Goal: Task Accomplishment & Management: Complete application form

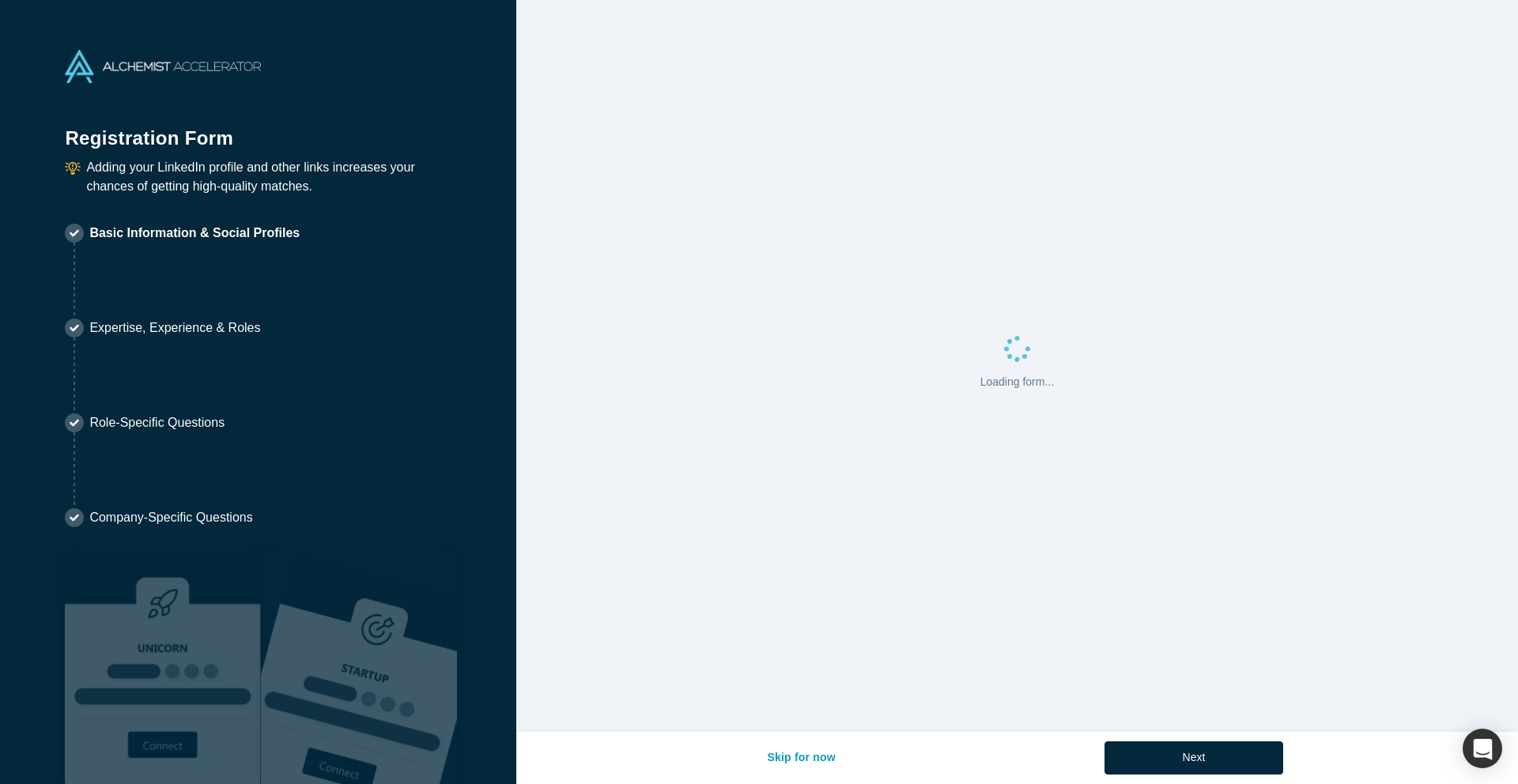
select select "US"
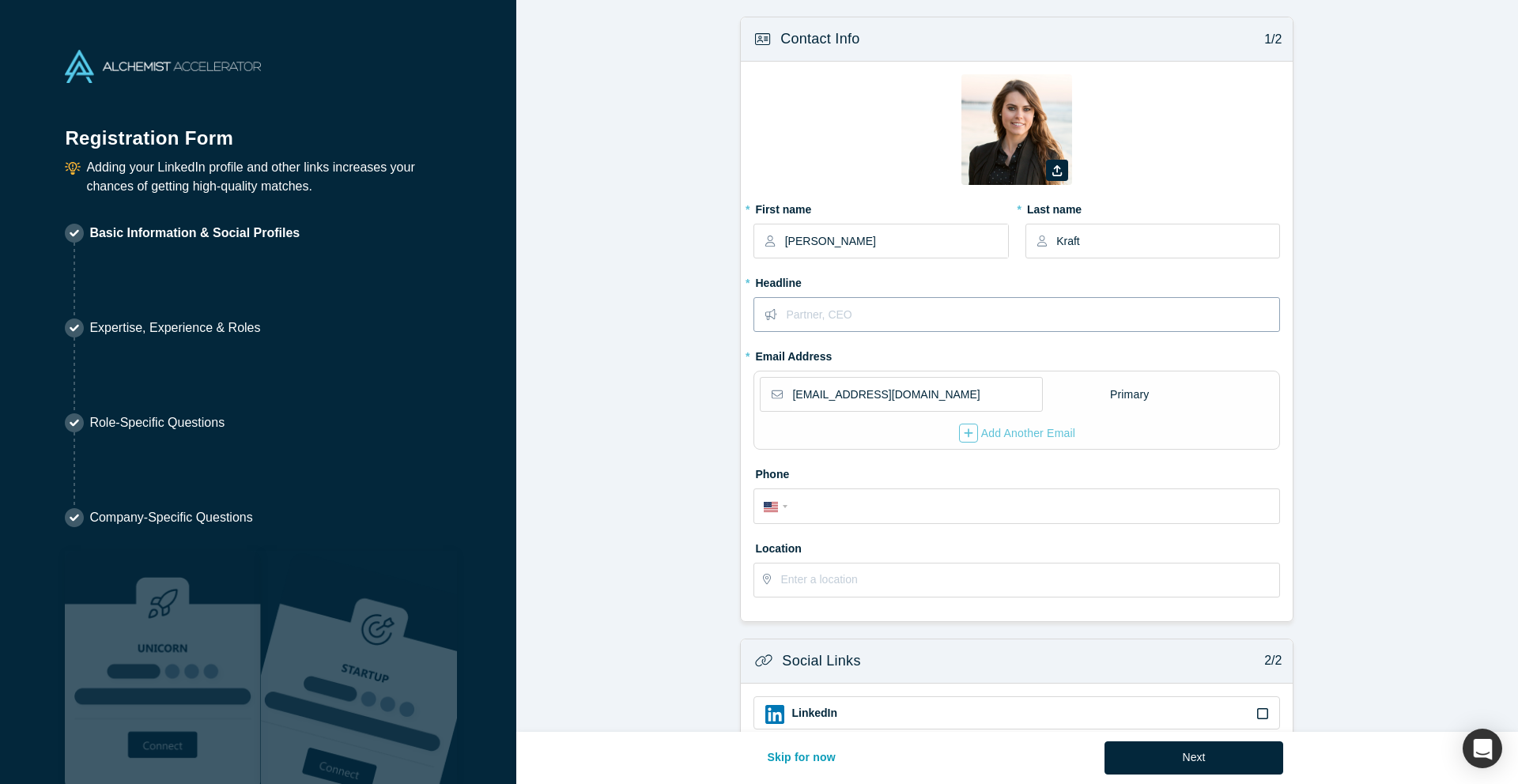
click at [946, 314] on input "text" at bounding box center [1032, 315] width 493 height 33
click at [930, 275] on label "* Headline" at bounding box center [1017, 280] width 527 height 22
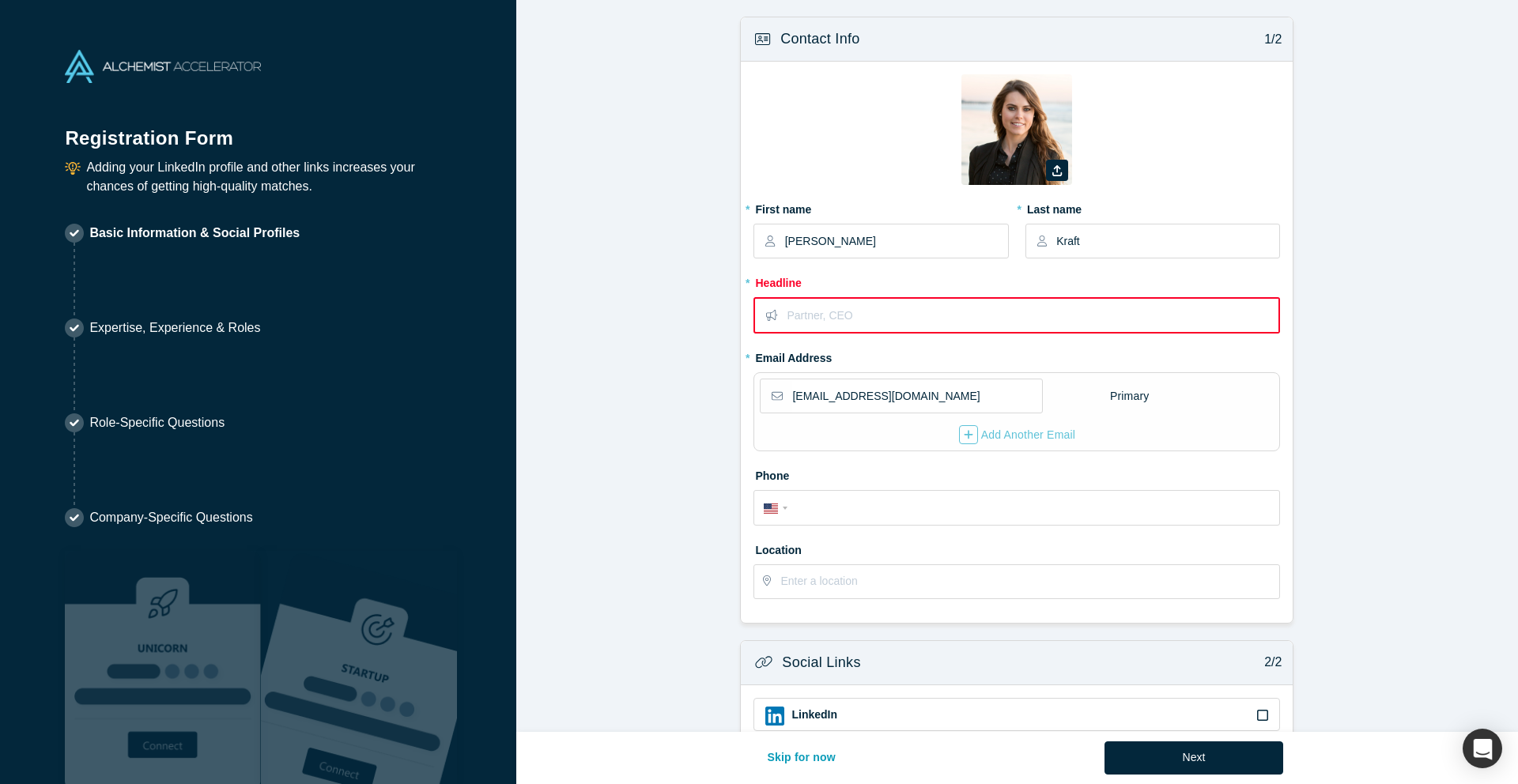
click at [927, 306] on input "text" at bounding box center [1032, 315] width 492 height 33
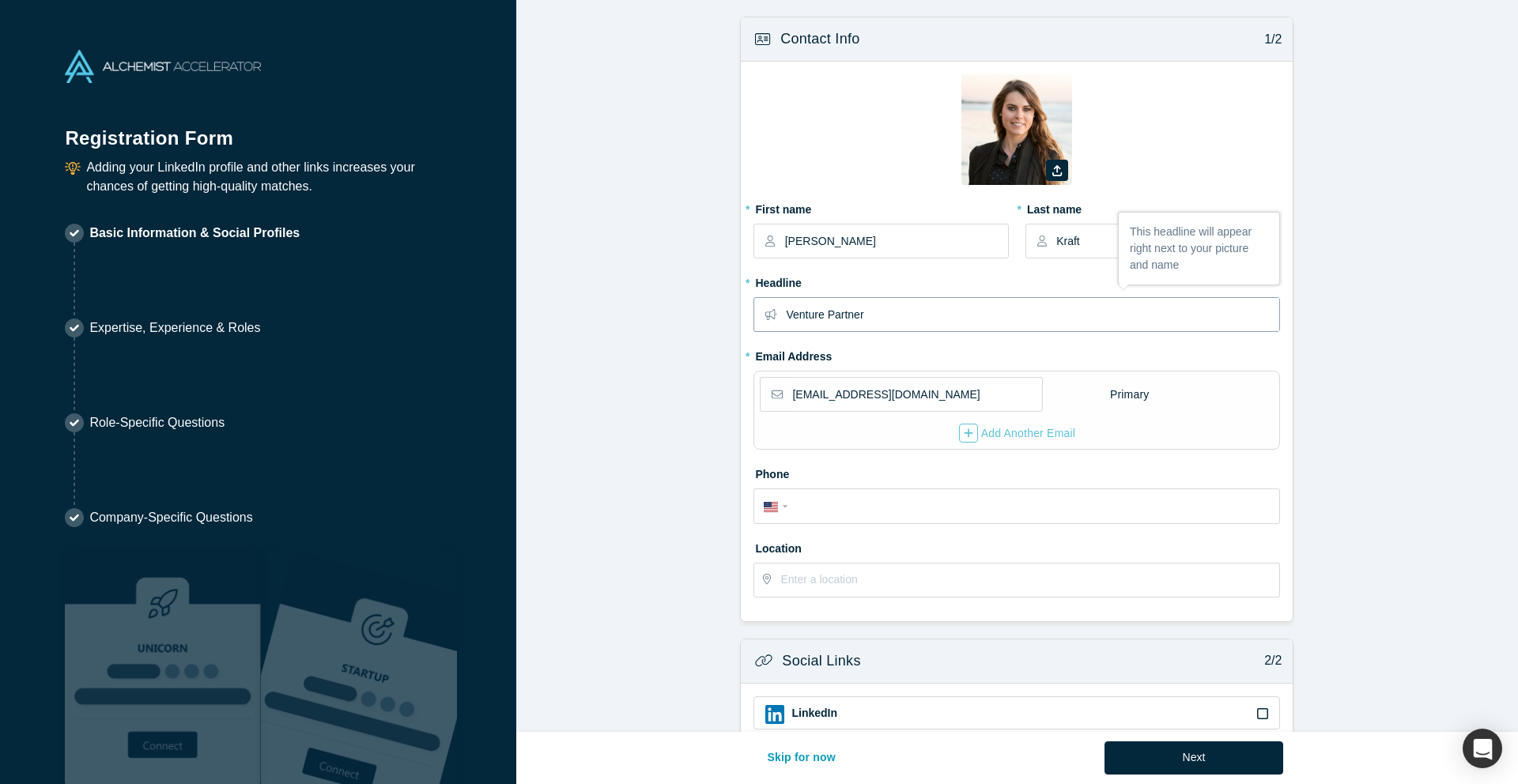
type input "Venture Partner"
click at [1345, 365] on form "Contact Info 1/2 Zoom Save Remove Upload New * First name [PERSON_NAME] * Last …" at bounding box center [1017, 490] width 1001 height 948
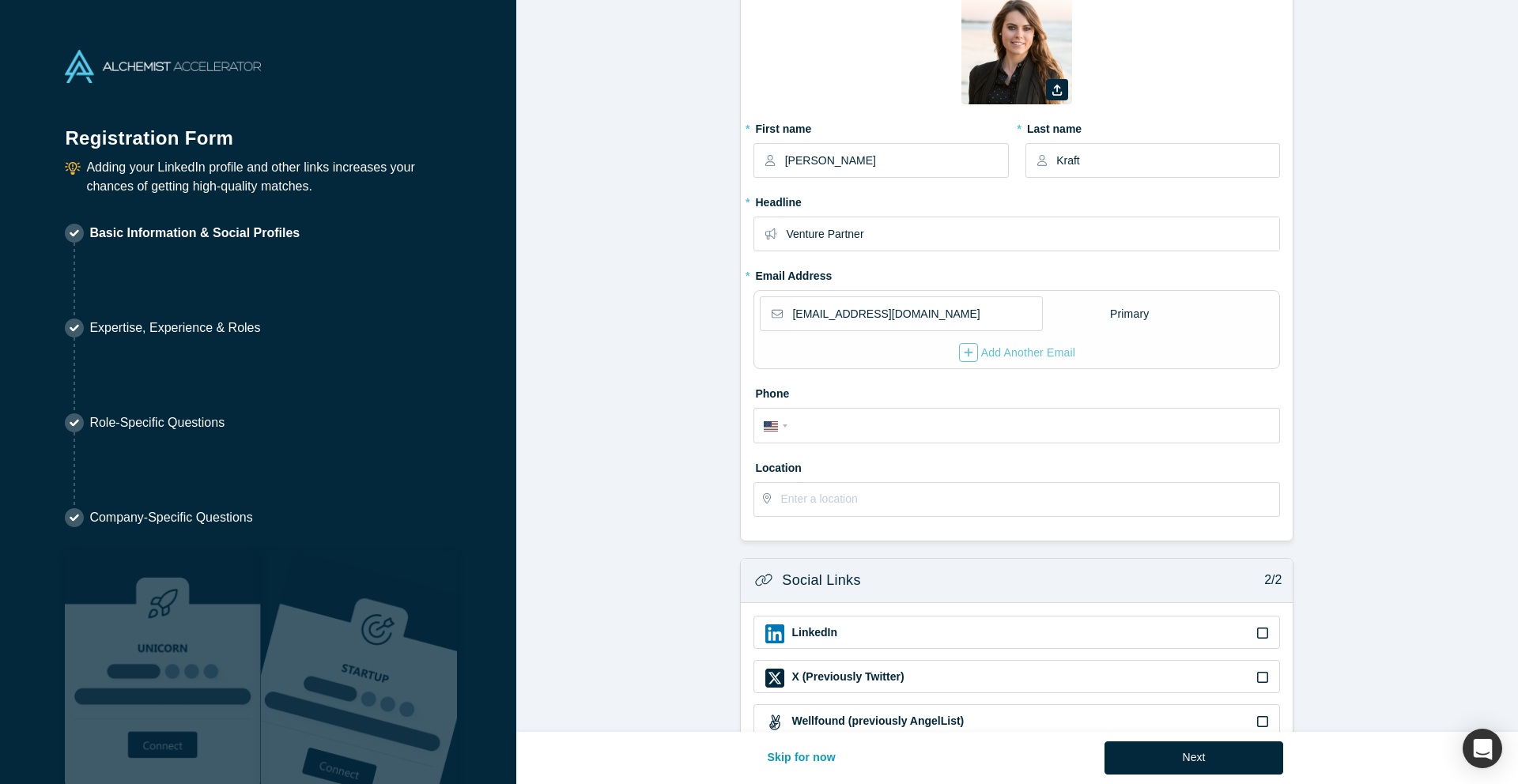
scroll to position [102, 0]
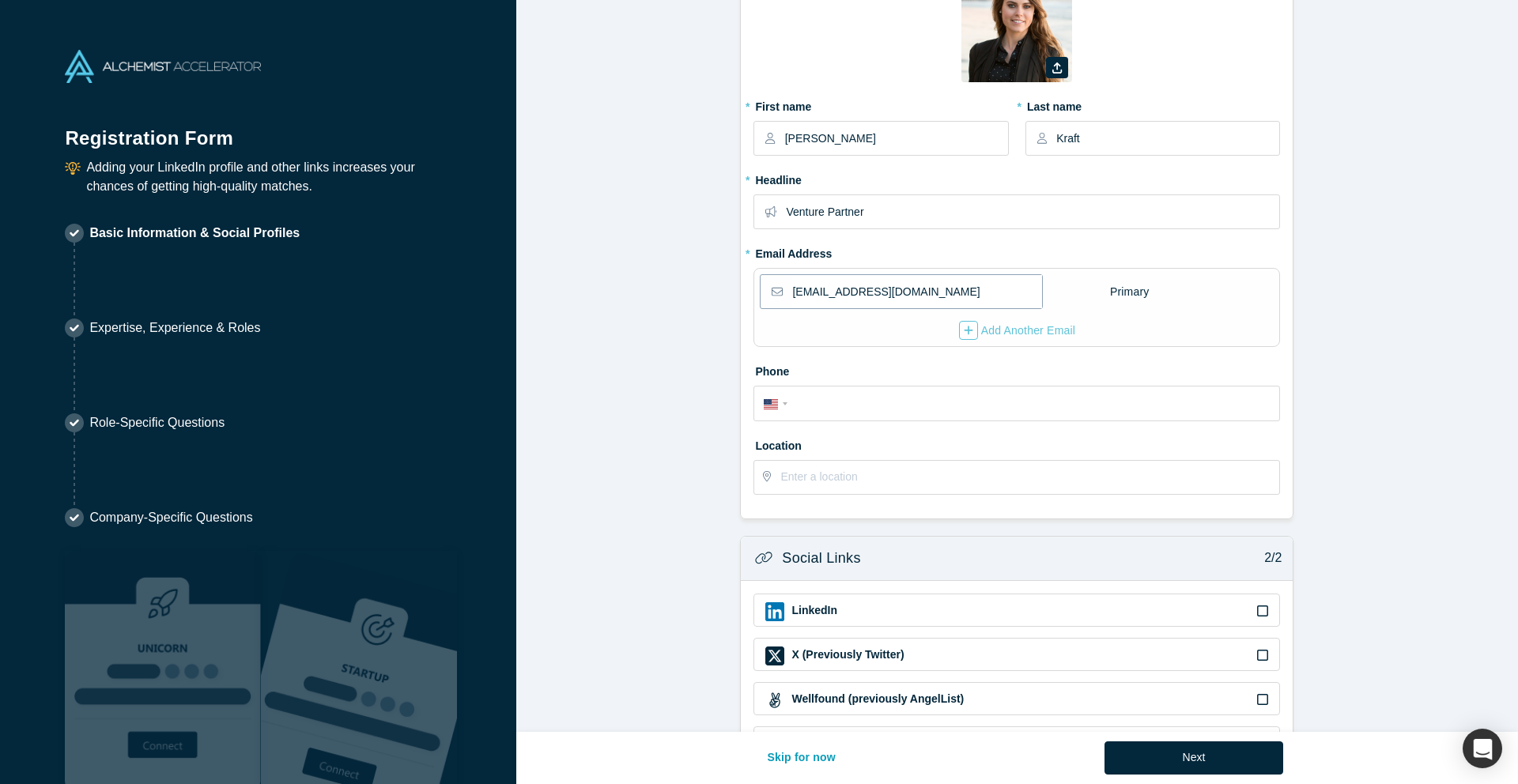
click at [933, 289] on input "[EMAIL_ADDRESS][DOMAIN_NAME]" at bounding box center [916, 292] width 249 height 33
click at [645, 287] on form "Contact Info 1/2 Zoom Save Remove Upload New * First name [PERSON_NAME] * Last …" at bounding box center [1017, 388] width 1001 height 948
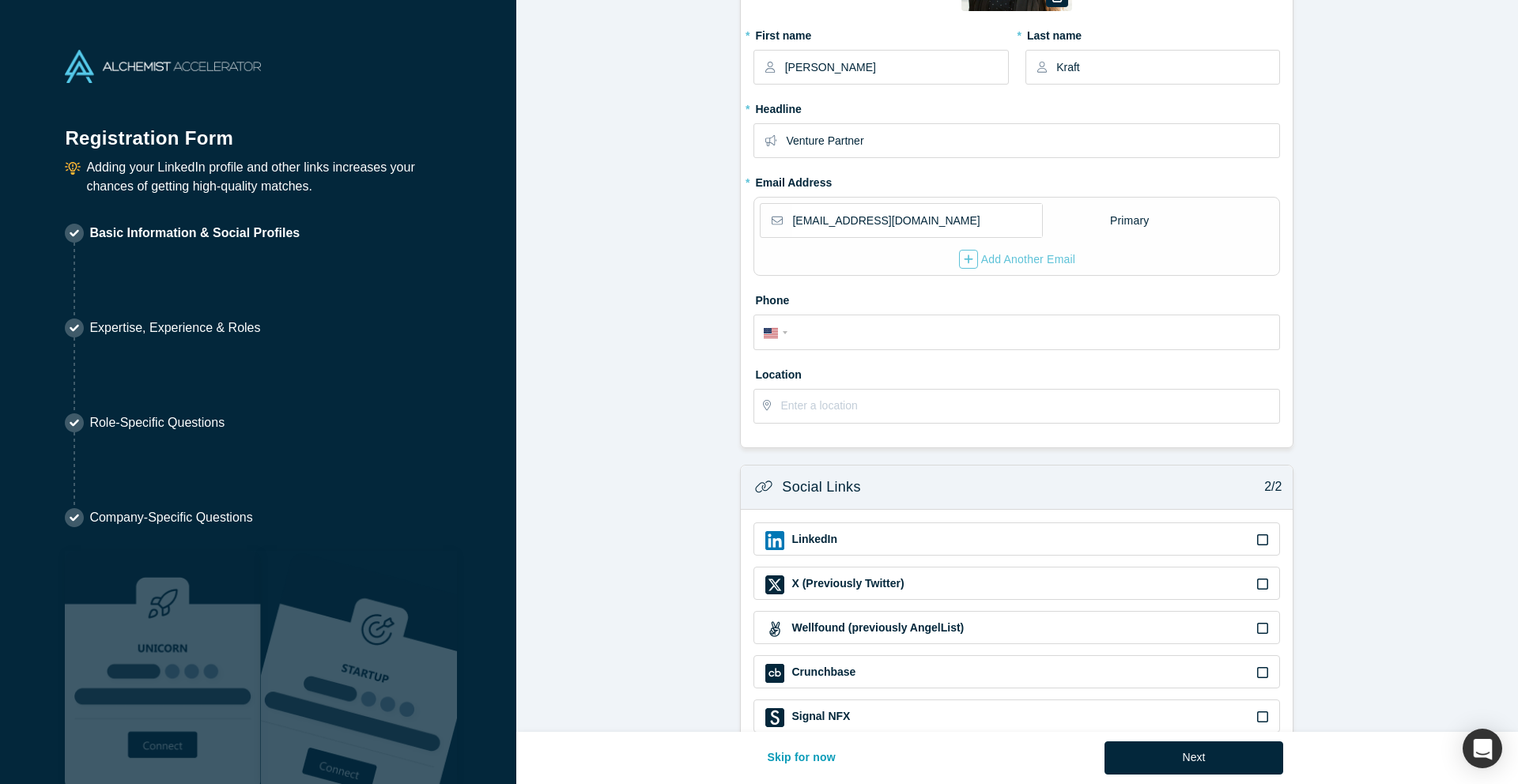
scroll to position [189, 0]
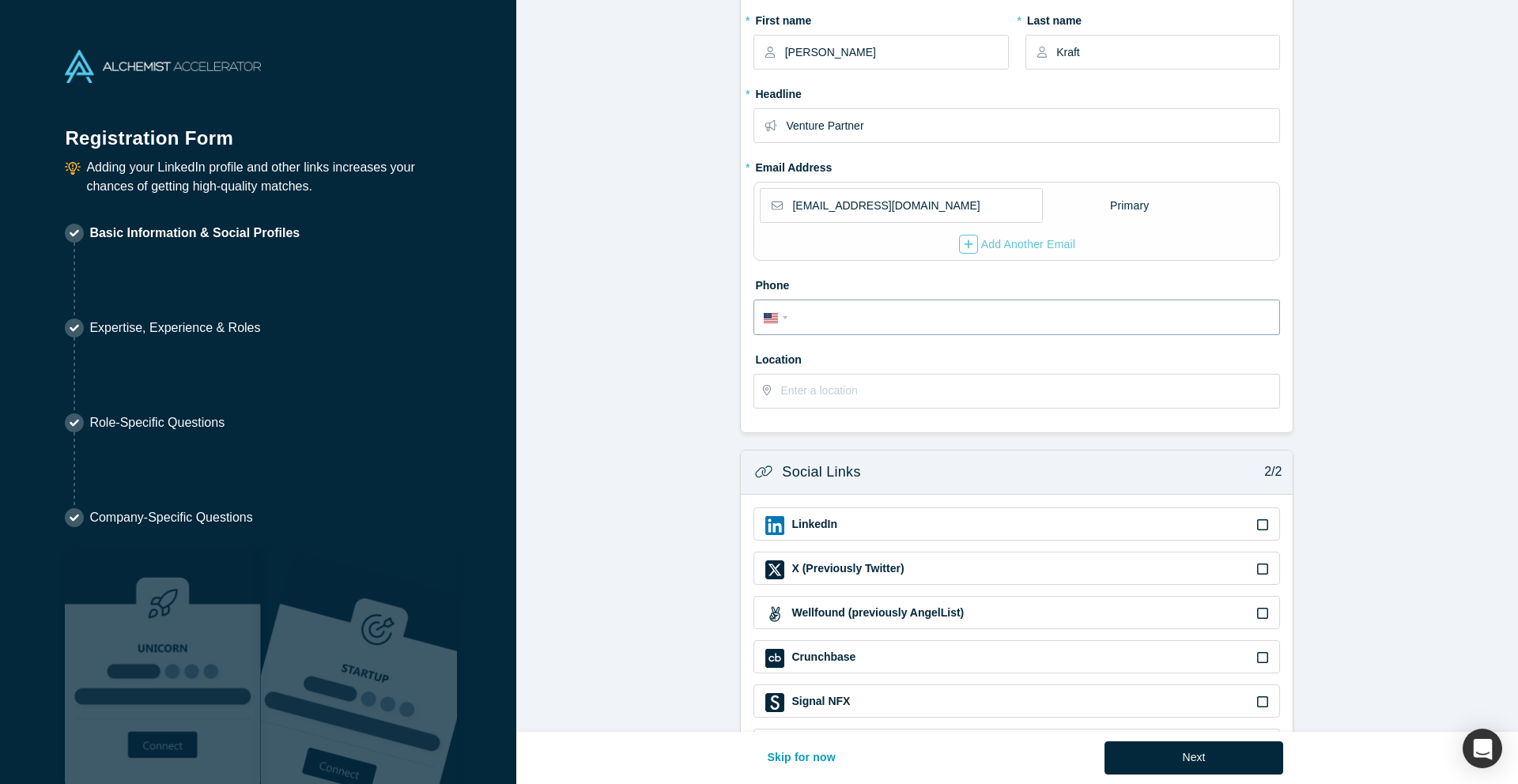
click at [829, 320] on input "tel" at bounding box center [1032, 318] width 478 height 23
click at [614, 324] on form "Contact Info 1/2 Zoom Save Remove Upload New * First name [PERSON_NAME] * Last …" at bounding box center [1017, 301] width 1001 height 948
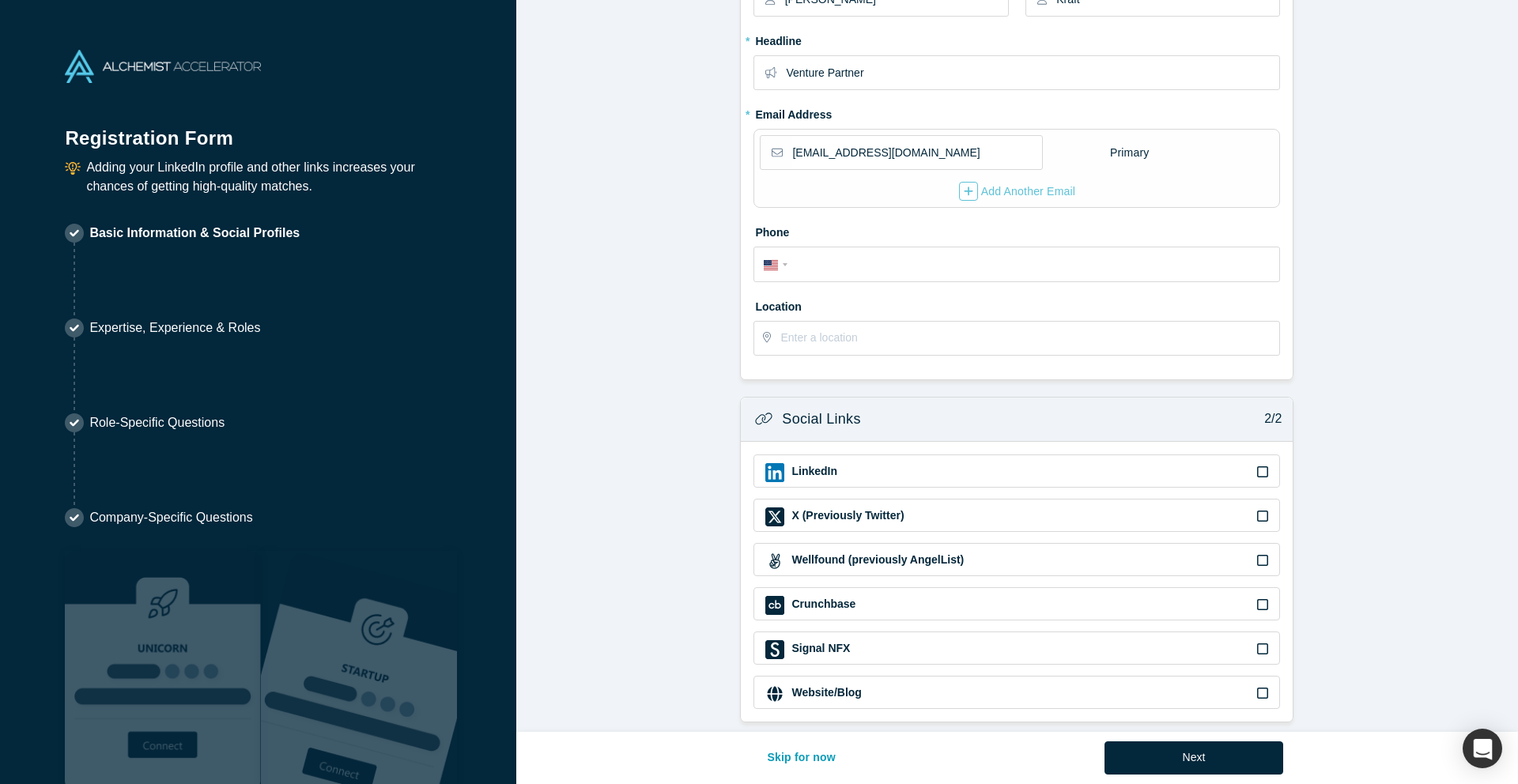
scroll to position [254, 0]
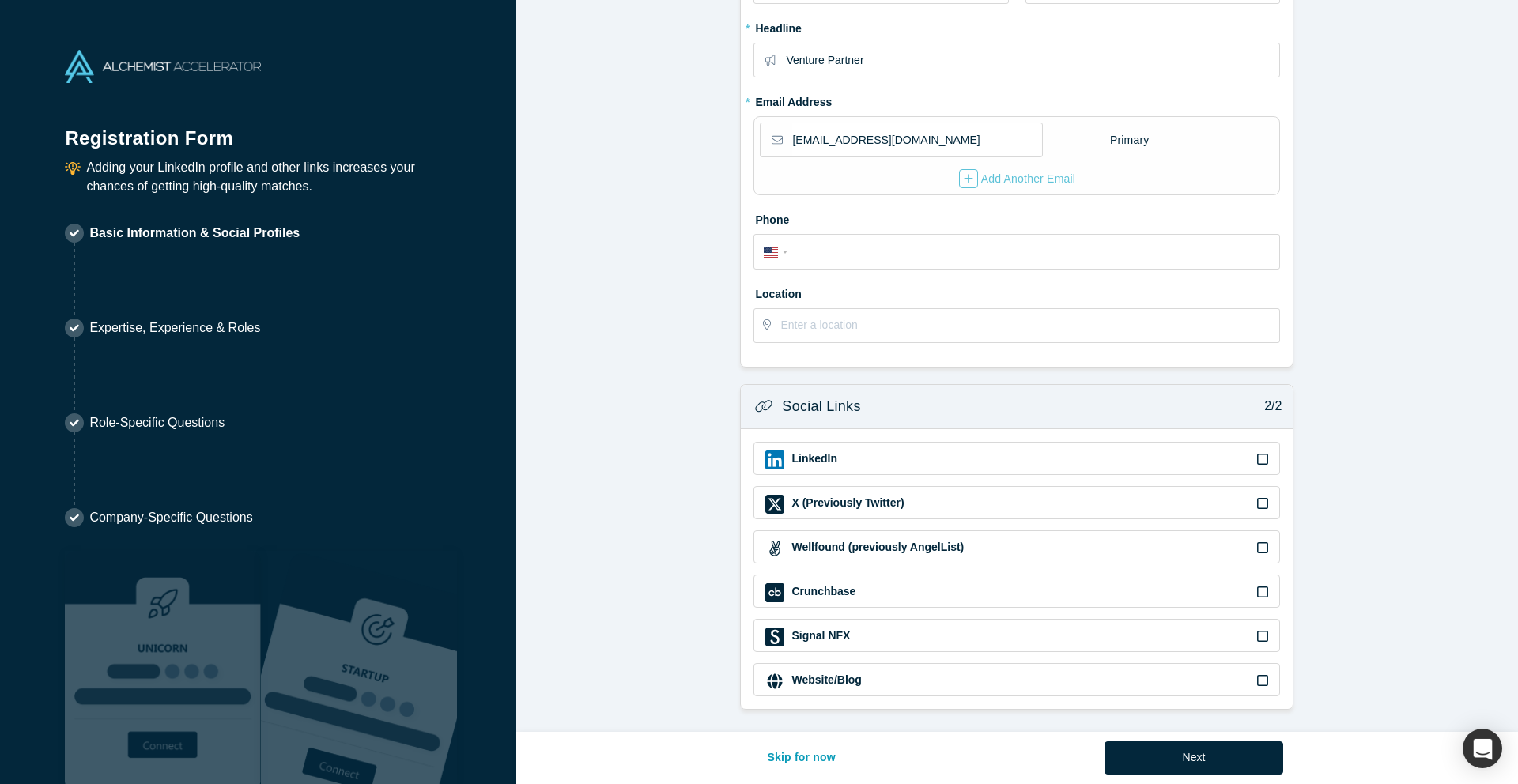
click at [1244, 454] on div "LinkedIn" at bounding box center [1017, 460] width 503 height 19
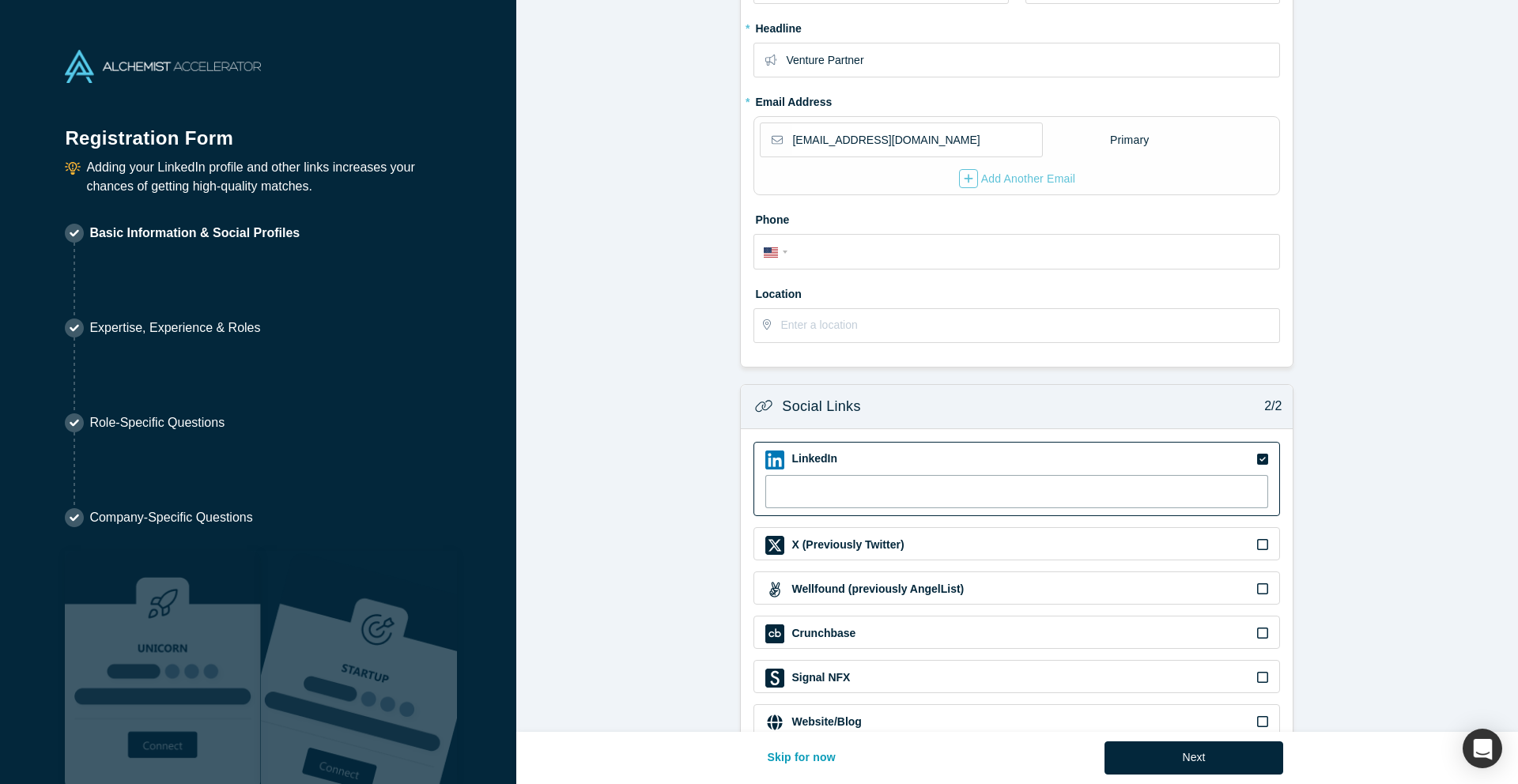
click at [826, 489] on input at bounding box center [1017, 492] width 503 height 33
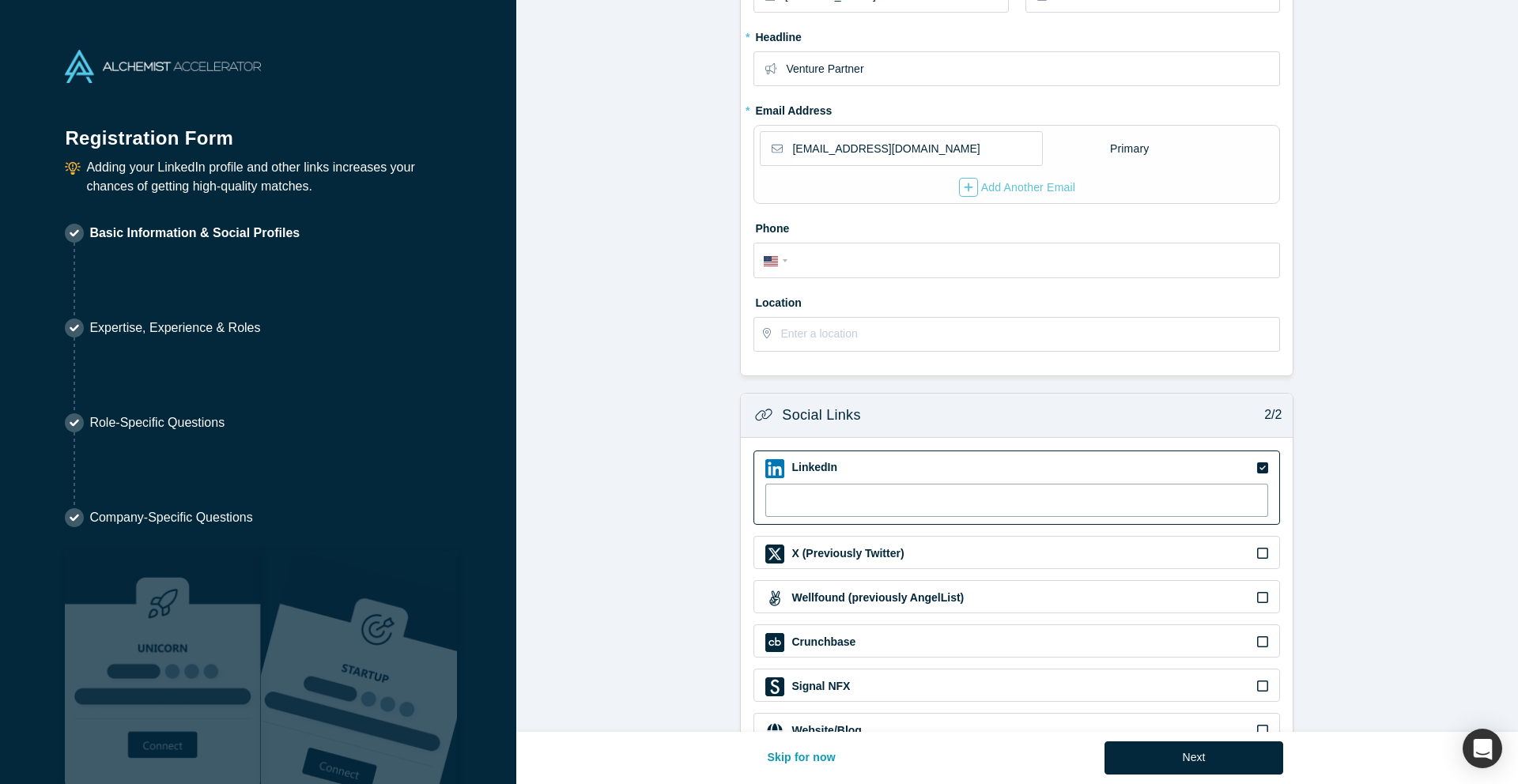
scroll to position [240, 0]
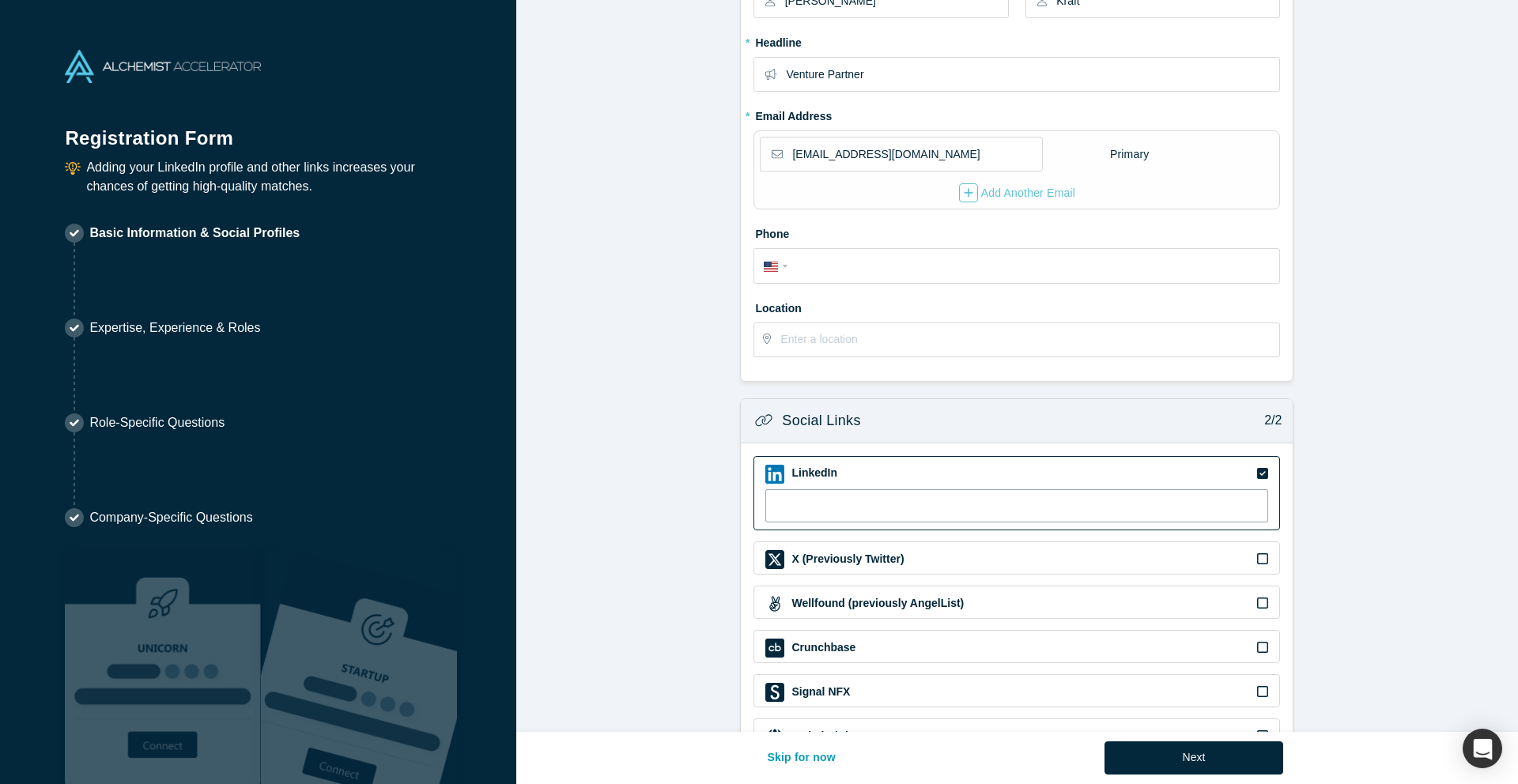
click at [873, 497] on input at bounding box center [1017, 506] width 503 height 33
paste input "[URL][DOMAIN_NAME]"
type input "[URL][DOMAIN_NAME]"
click at [673, 384] on form "Contact Info 1/2 Zoom Save Remove Upload New * First name [PERSON_NAME] * Last …" at bounding box center [1017, 270] width 1001 height 989
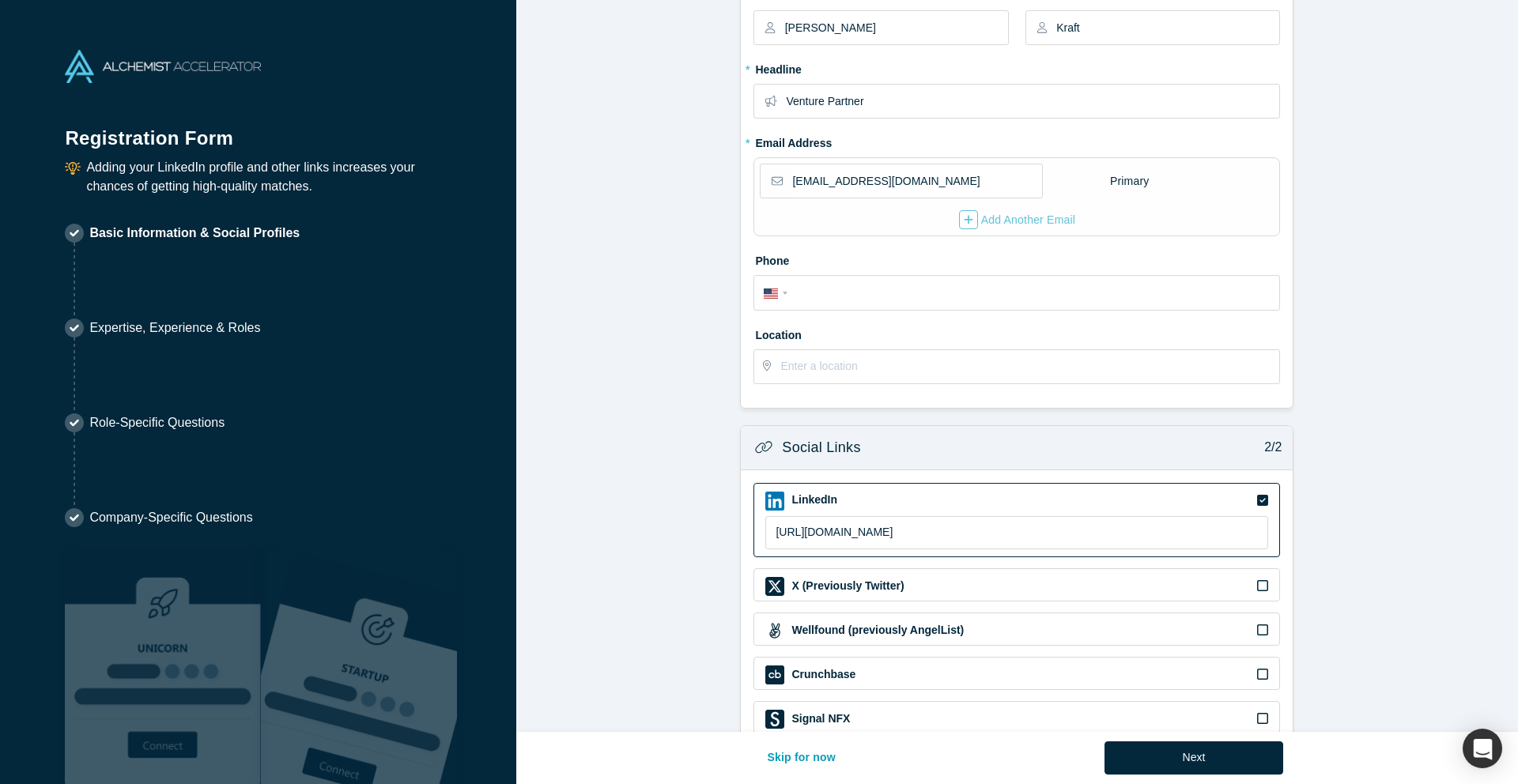
scroll to position [212, 0]
click at [815, 370] on input "text" at bounding box center [1029, 369] width 498 height 33
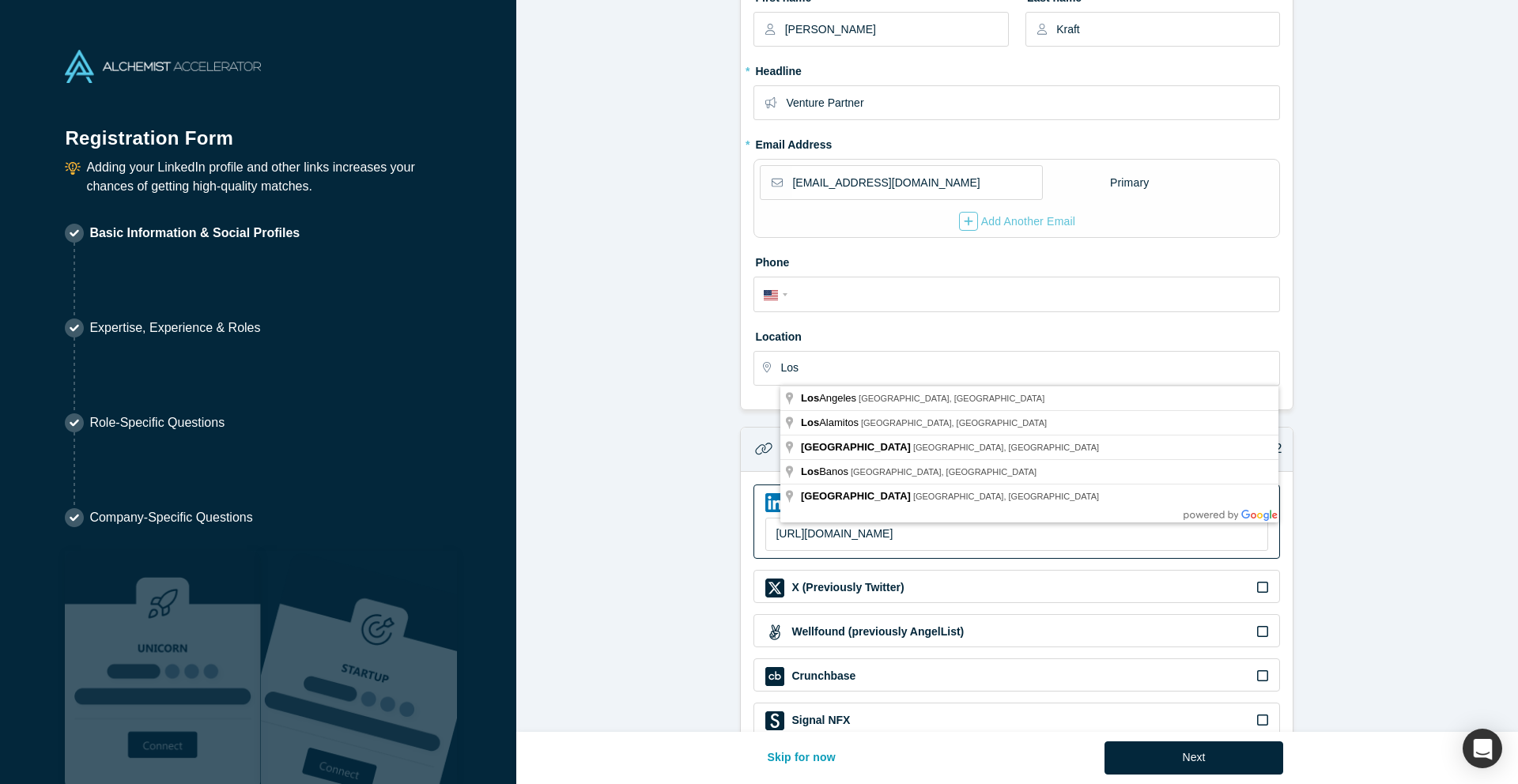
type input "[GEOGRAPHIC_DATA], [GEOGRAPHIC_DATA], [GEOGRAPHIC_DATA]"
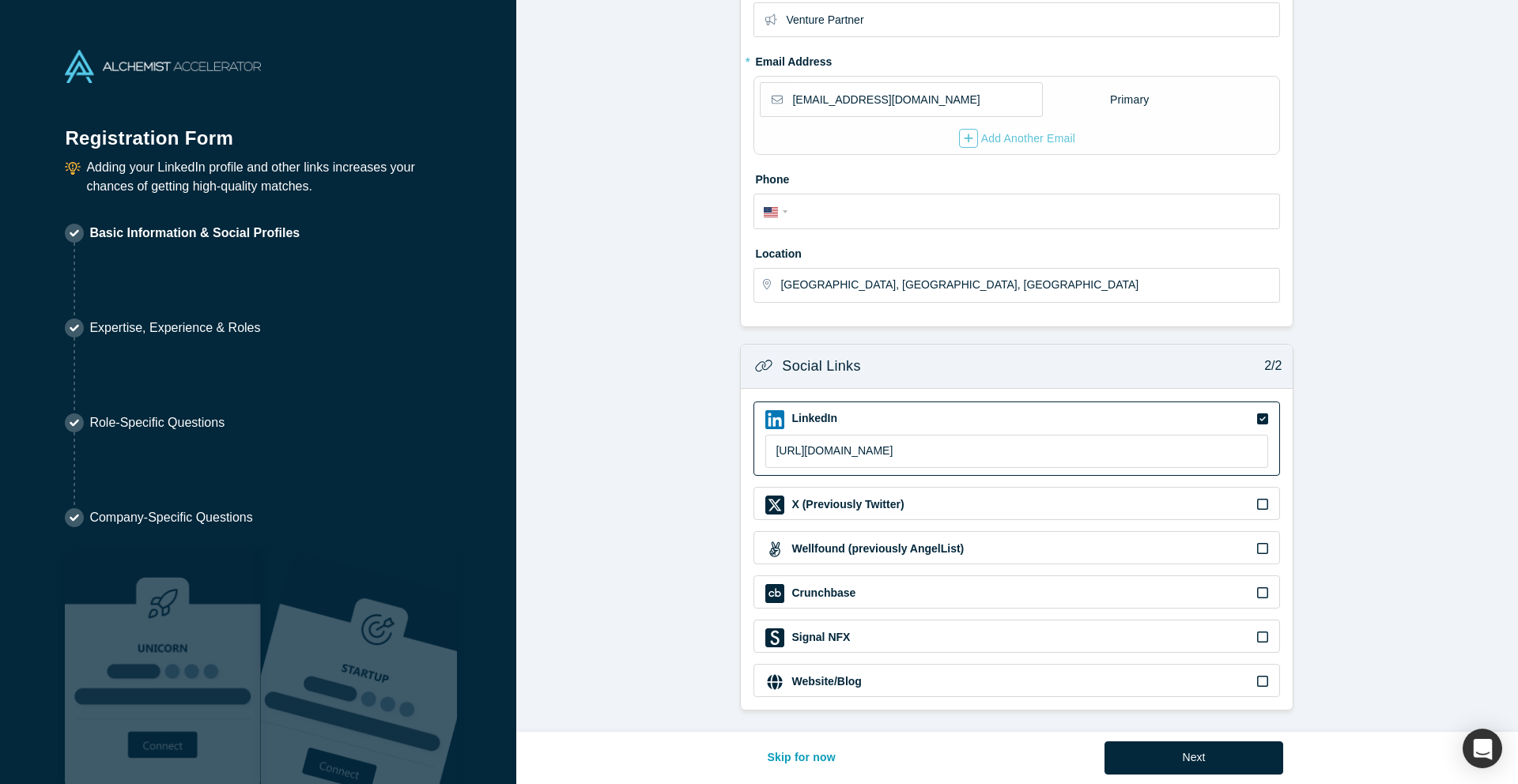
scroll to position [296, 0]
click at [1221, 751] on button "Next" at bounding box center [1195, 758] width 180 height 33
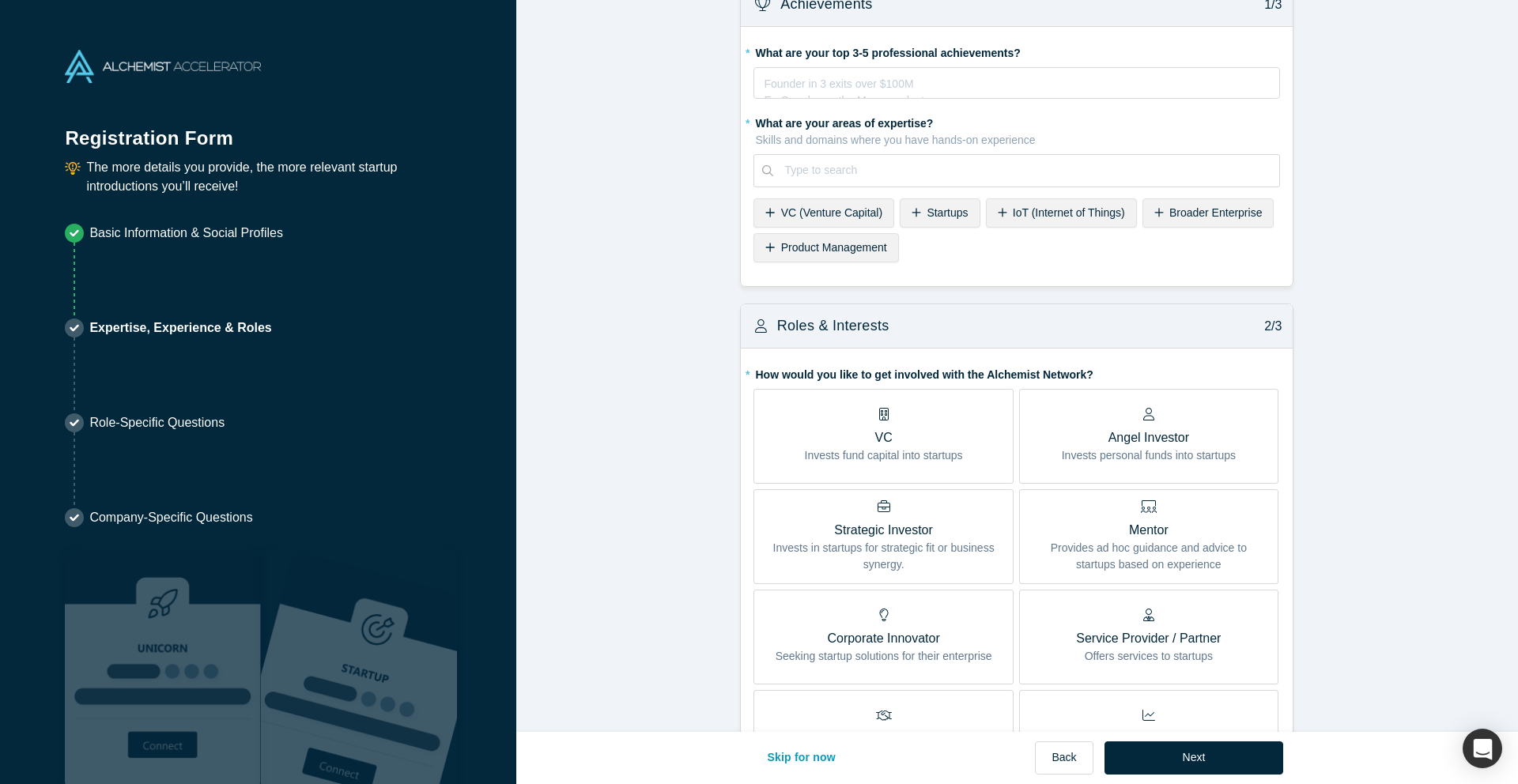
scroll to position [0, 0]
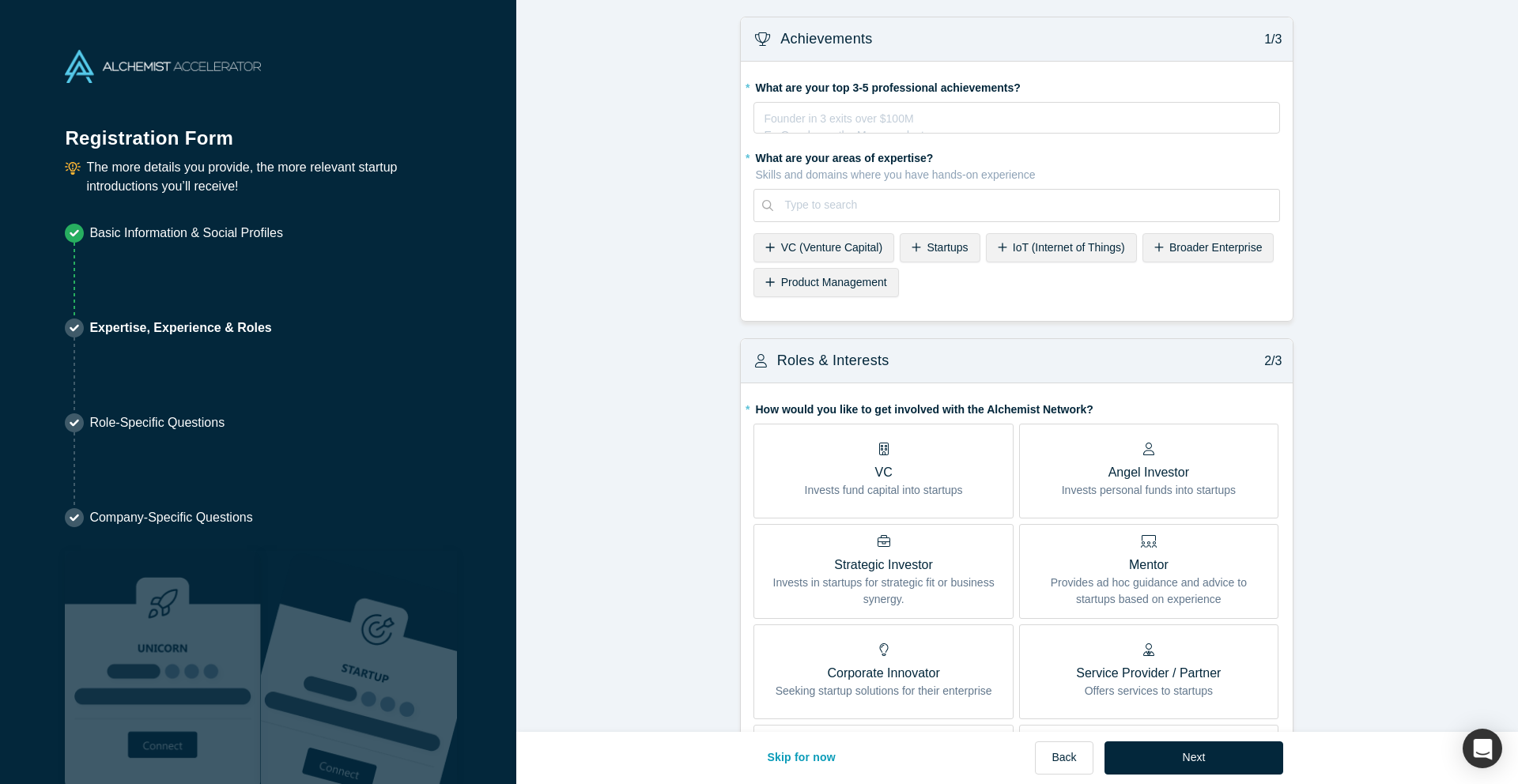
click at [848, 246] on span "VC (Venture Capital)" at bounding box center [831, 247] width 101 height 13
click at [797, 241] on span "Startups" at bounding box center [802, 247] width 41 height 13
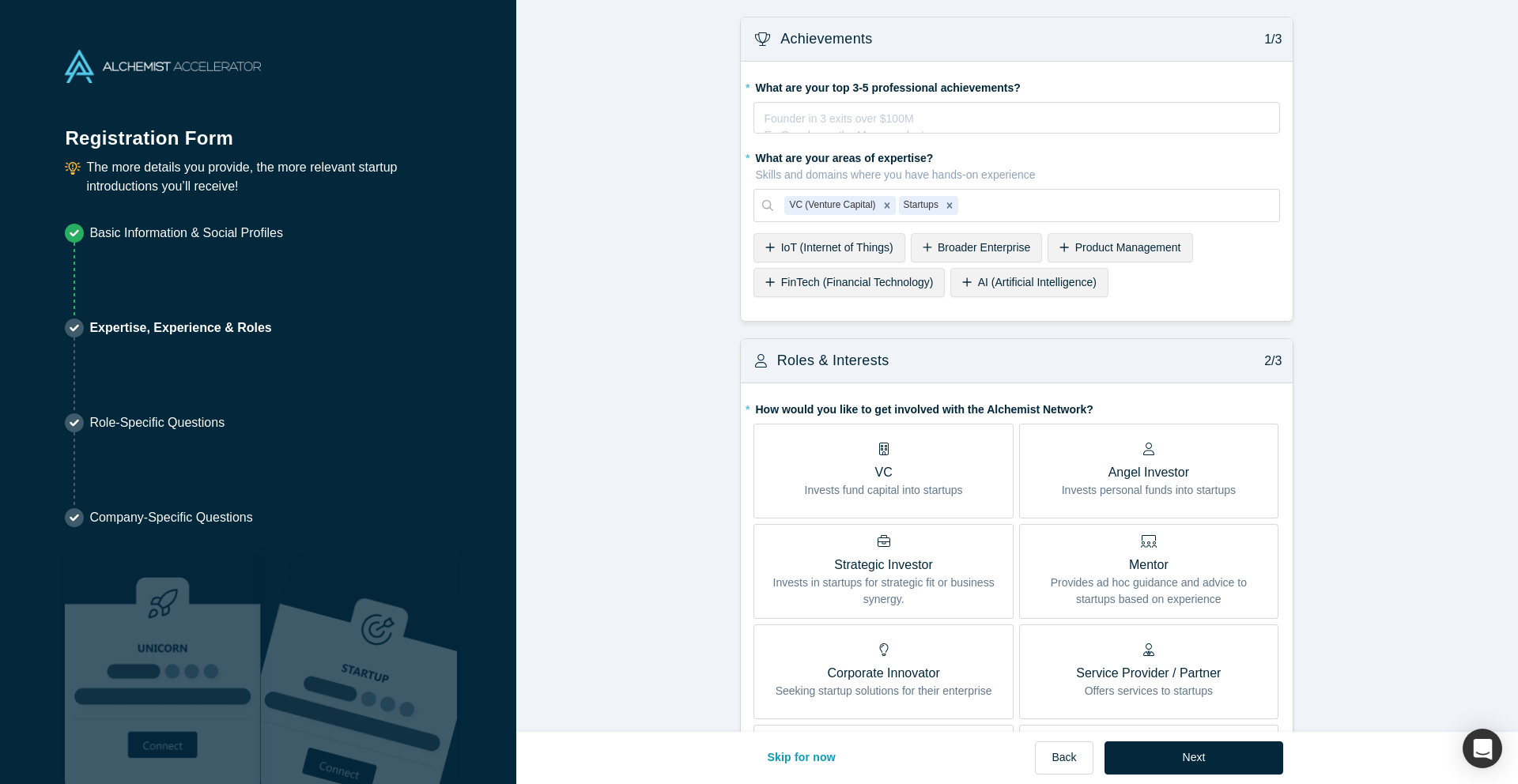
click at [1102, 249] on span "Product Management" at bounding box center [1128, 247] width 106 height 13
click at [1115, 206] on div at bounding box center [1174, 205] width 190 height 20
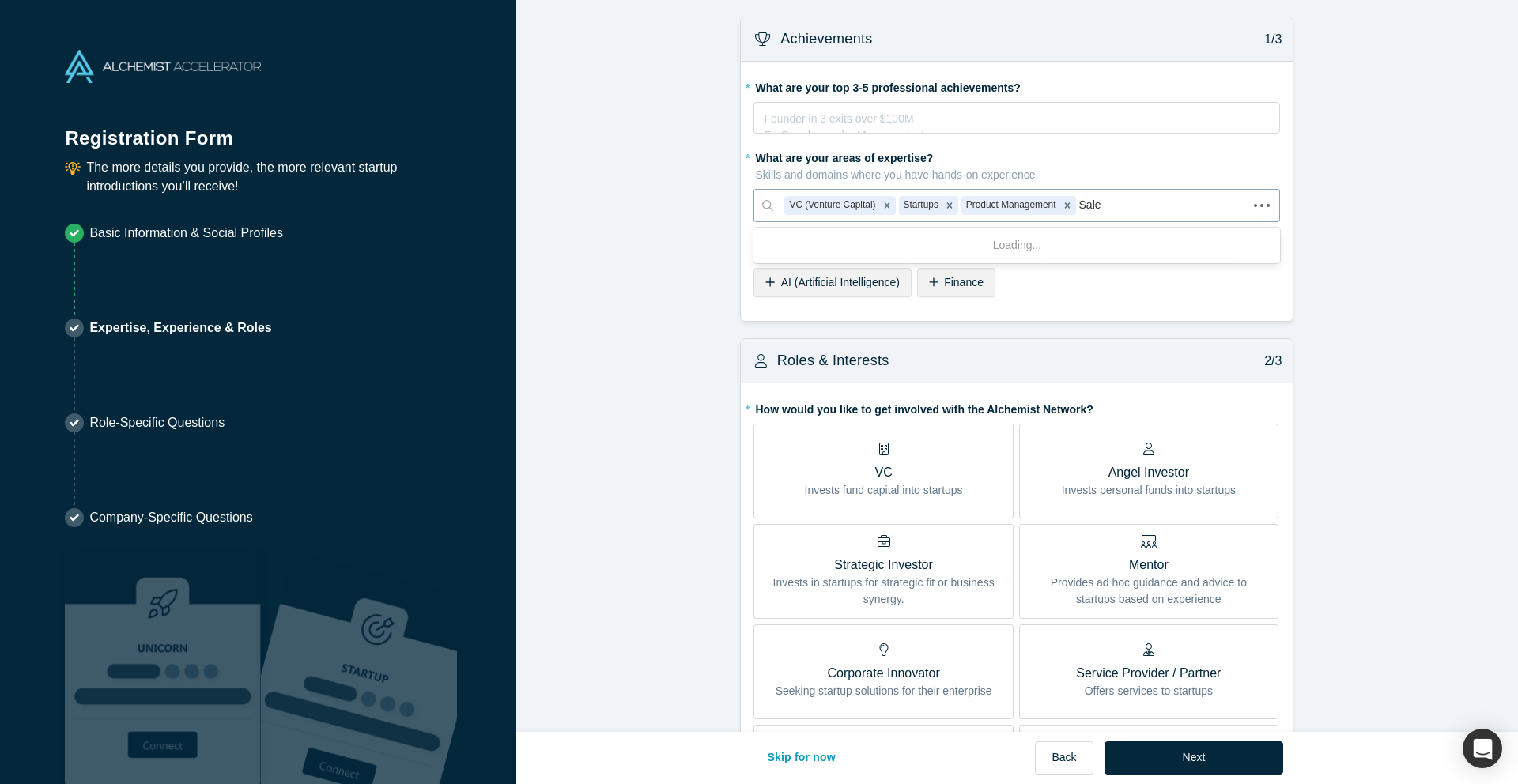
type input "Sales"
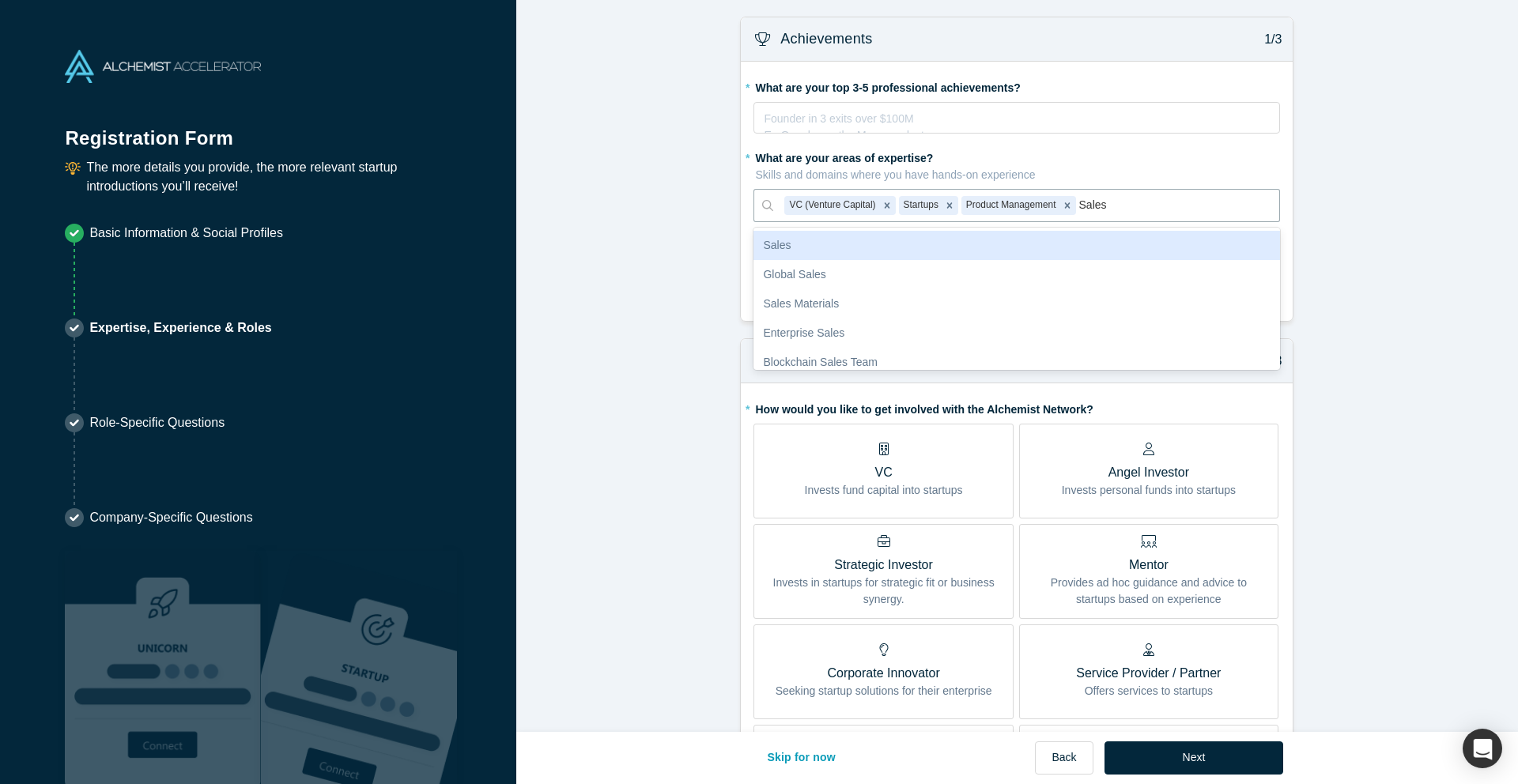
click at [1094, 235] on div "Sales" at bounding box center [1017, 245] width 527 height 29
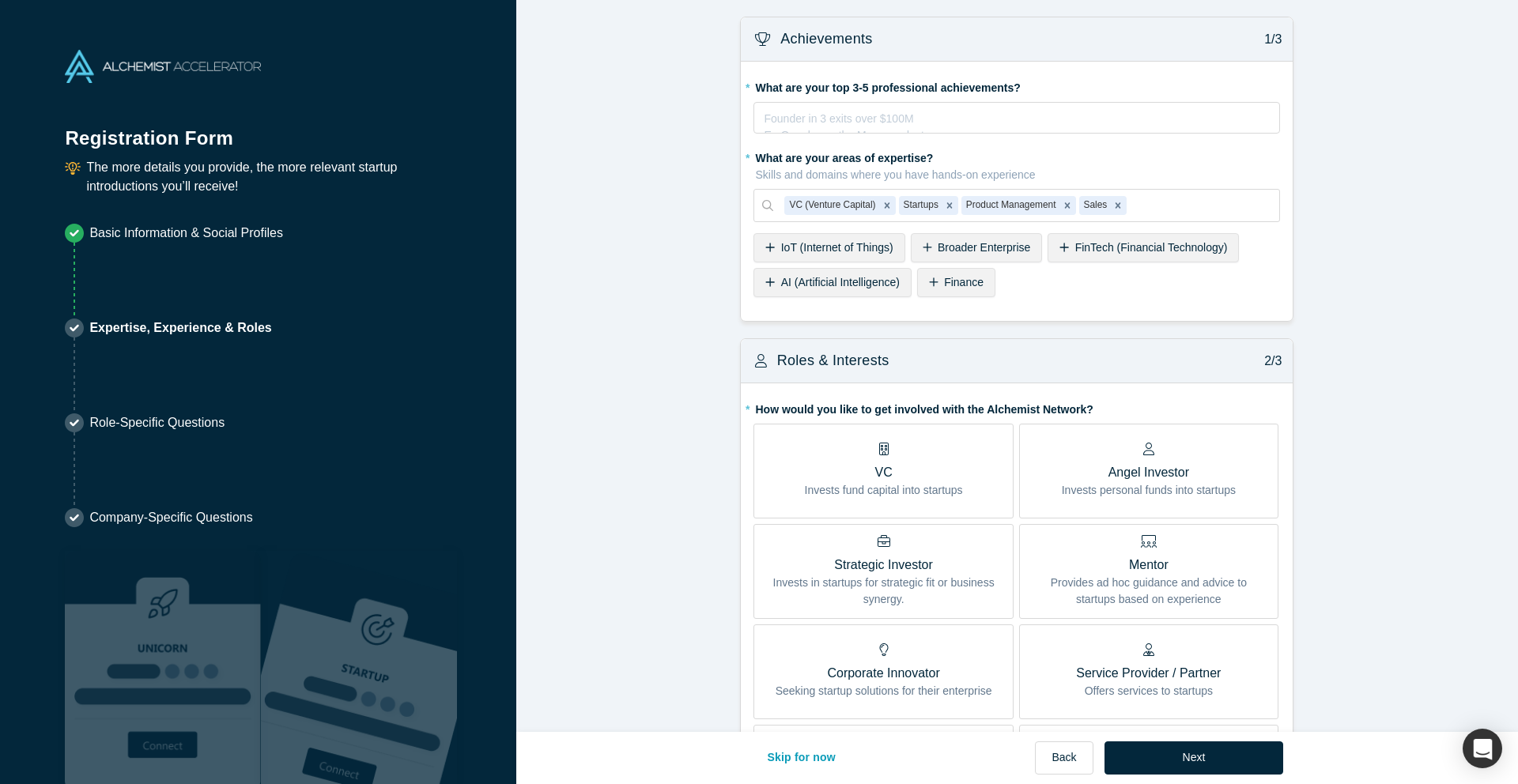
click at [665, 213] on form "Achievements 1/3 * What are your top 3-5 professional achievements? Founder in …" at bounding box center [1017, 769] width 1001 height 1505
click at [797, 117] on div "rdw-editor" at bounding box center [1017, 115] width 505 height 17
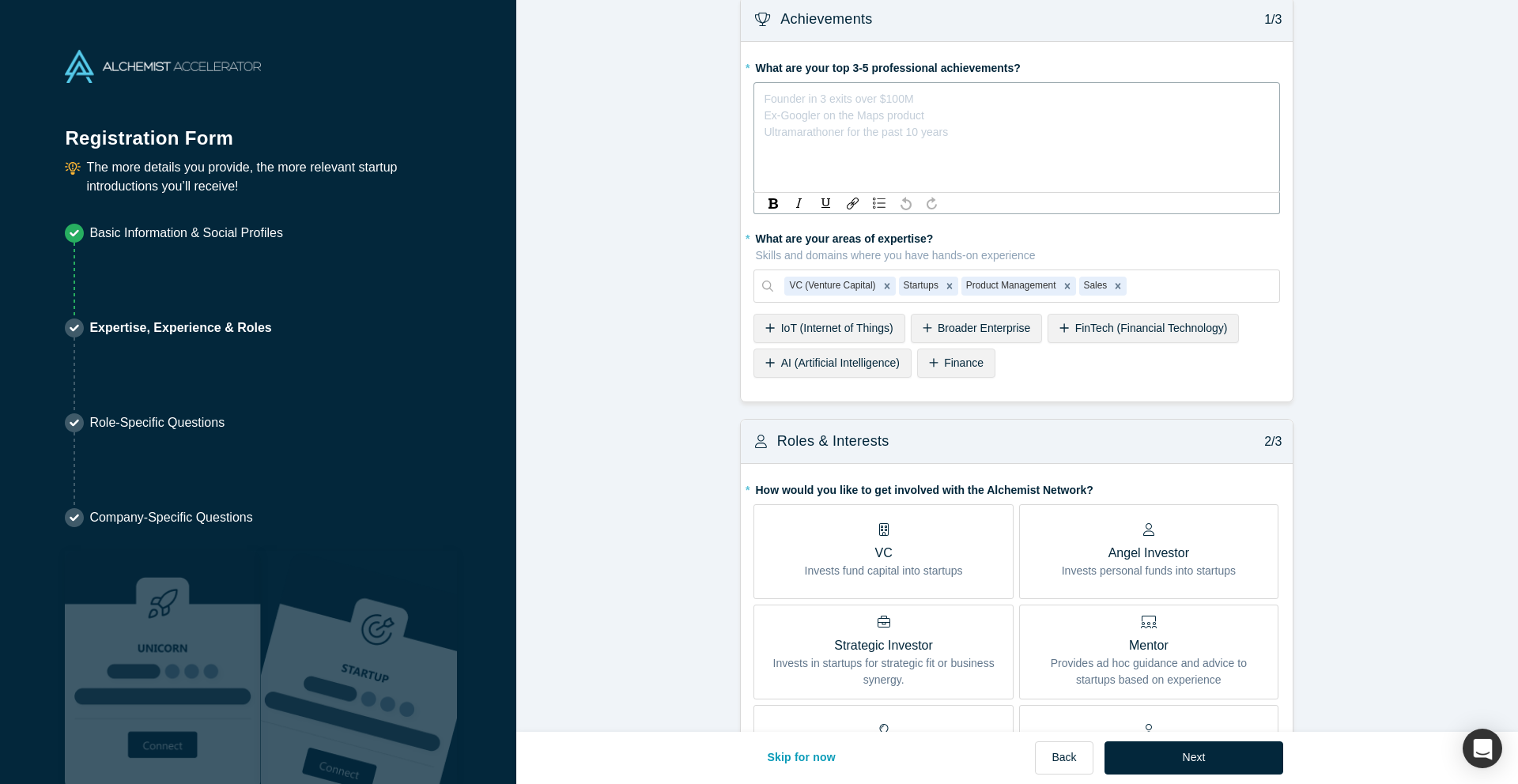
scroll to position [21, 0]
click at [767, 98] on span "World Champion Sailor" at bounding box center [821, 95] width 114 height 13
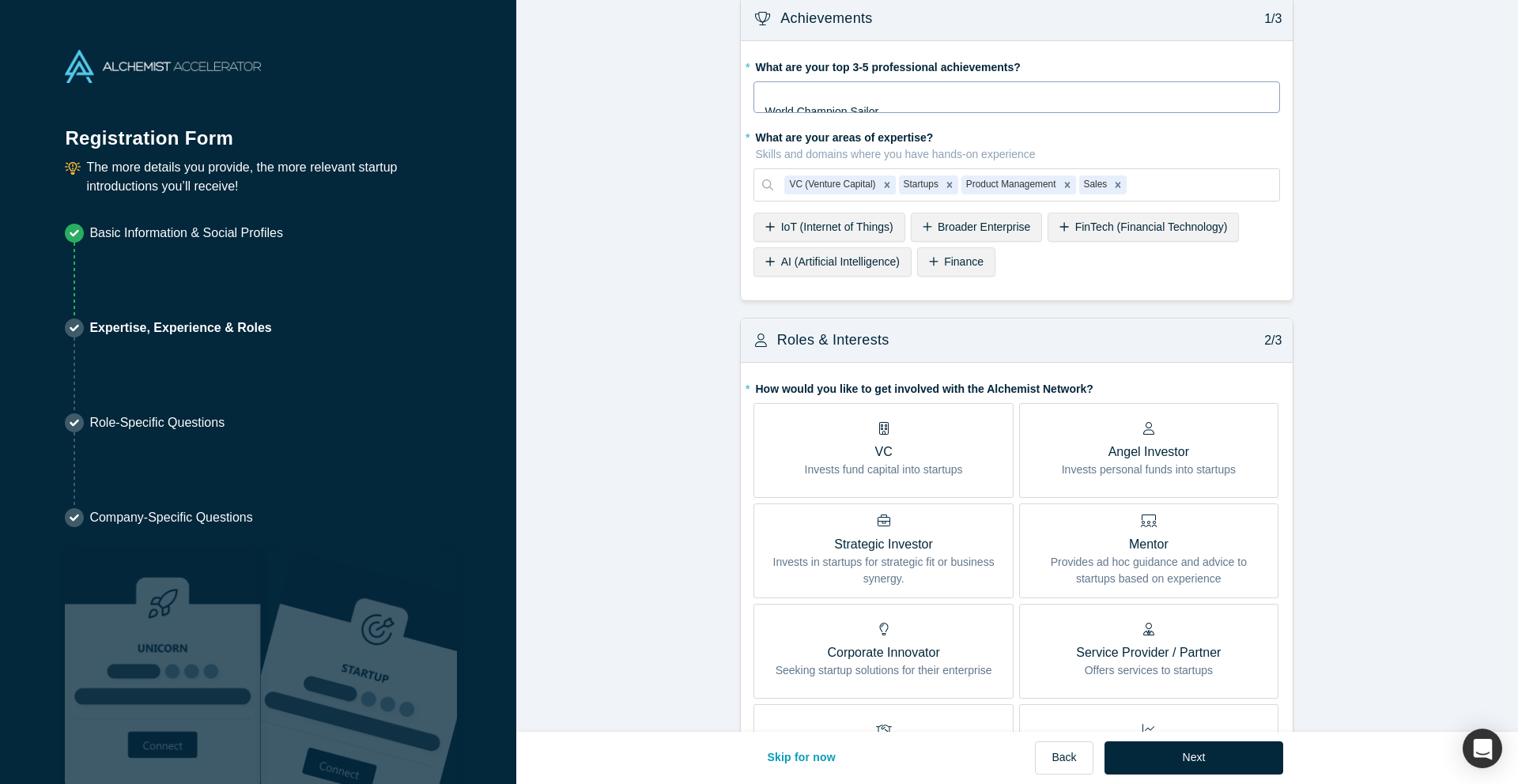
click at [947, 85] on div "World Champion Sailor" at bounding box center [1017, 97] width 527 height 32
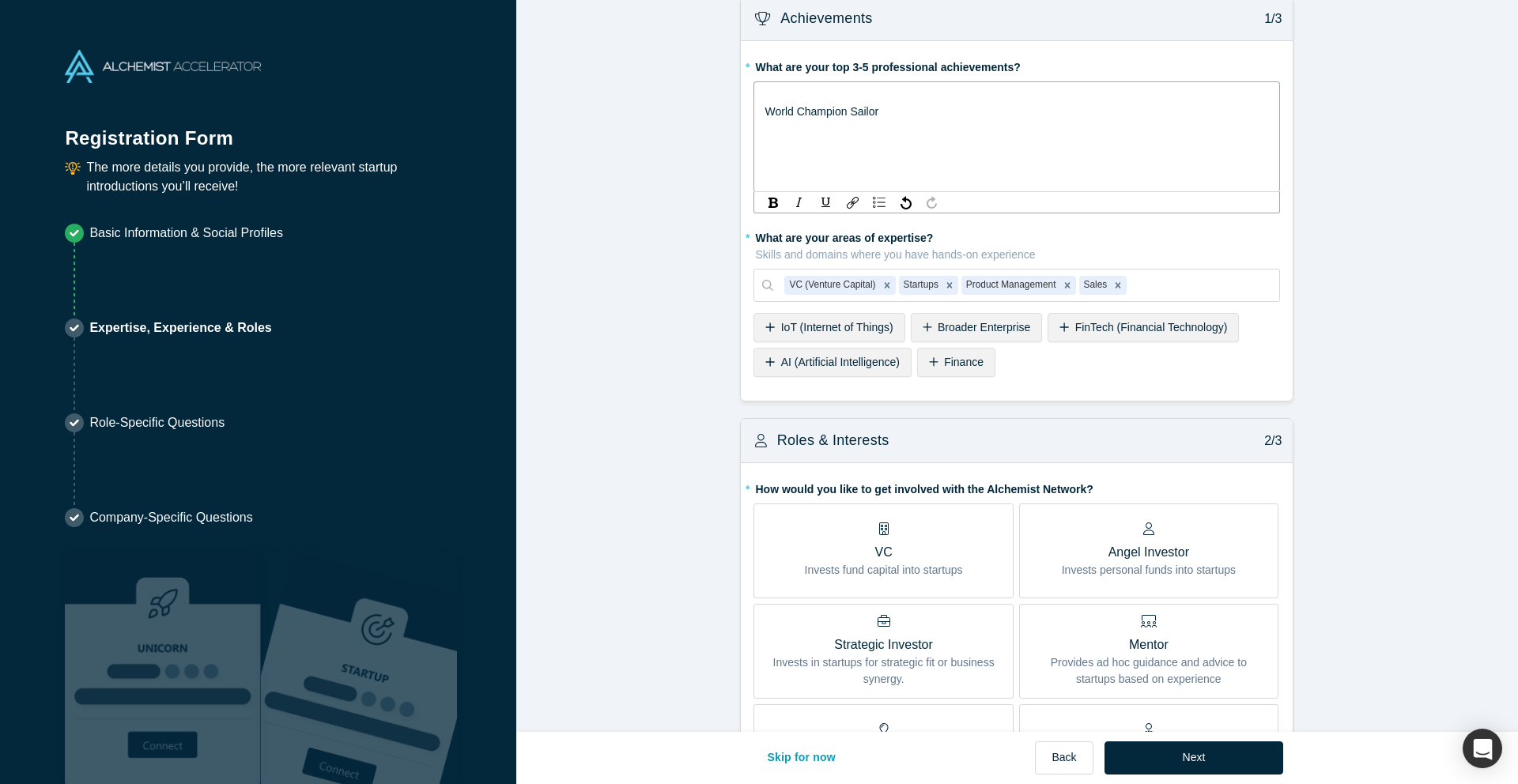
click at [947, 89] on div "rdw-editor" at bounding box center [1017, 95] width 505 height 17
